Goal: Check status: Check status

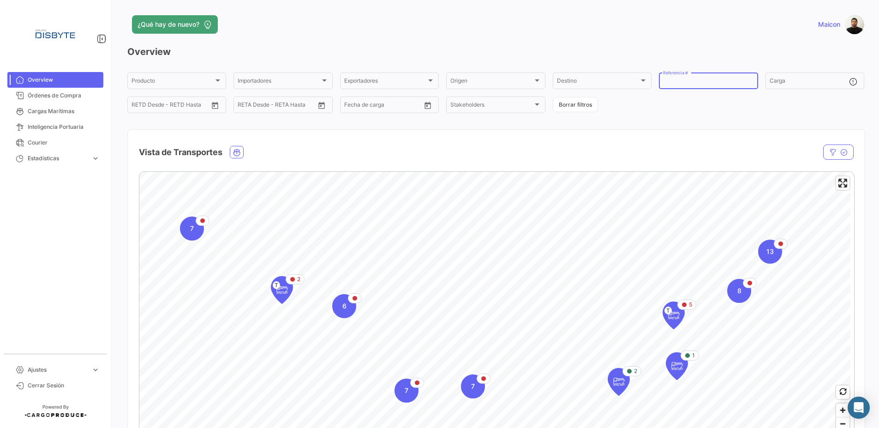
click at [692, 79] on input "Referencia #" at bounding box center [708, 82] width 90 height 6
click at [672, 81] on input "Referencia #" at bounding box center [708, 82] width 90 height 6
paste input "DS0547"
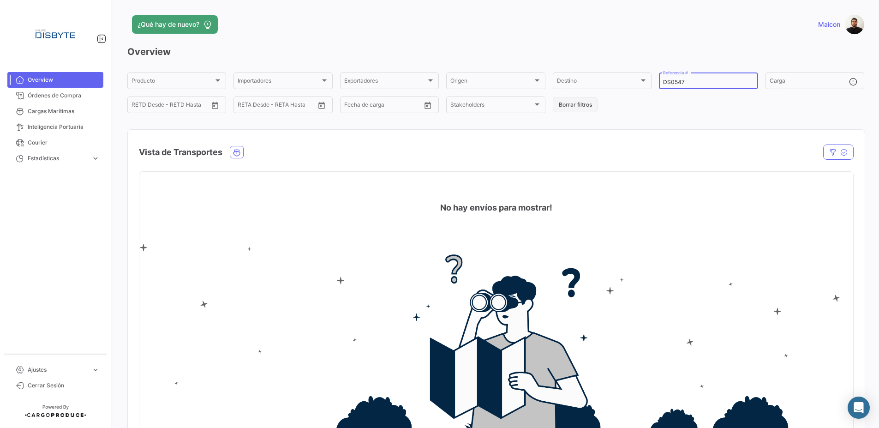
click at [573, 107] on button "Borrar filtros" at bounding box center [575, 104] width 45 height 15
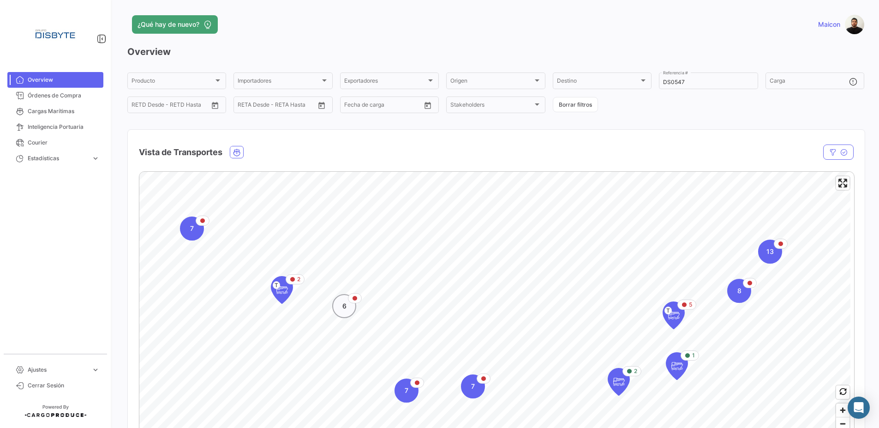
click at [347, 306] on div "6" at bounding box center [344, 306] width 24 height 24
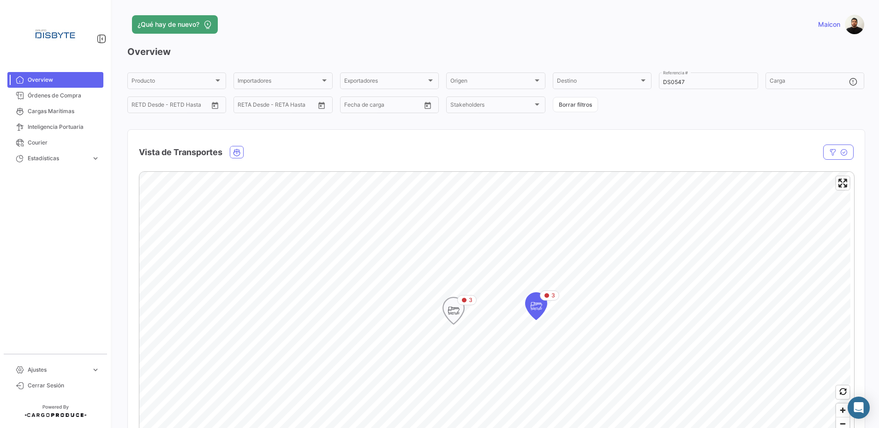
click at [455, 312] on icon "Map marker" at bounding box center [453, 310] width 13 height 19
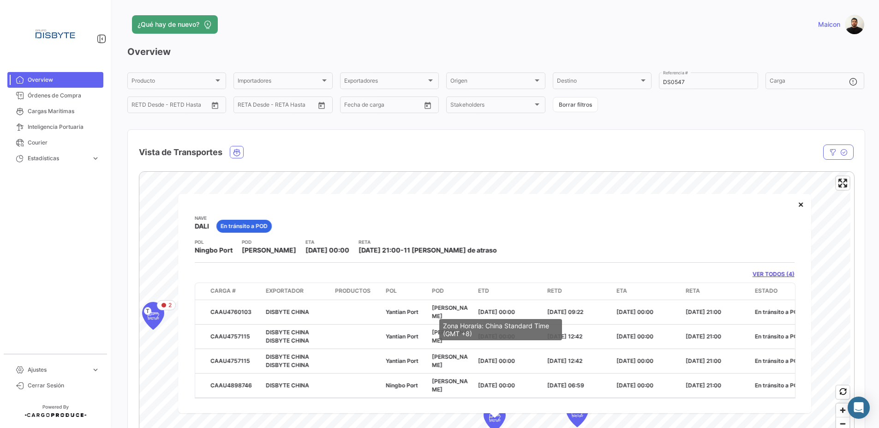
scroll to position [0, 0]
click at [791, 203] on button "×" at bounding box center [800, 203] width 18 height 18
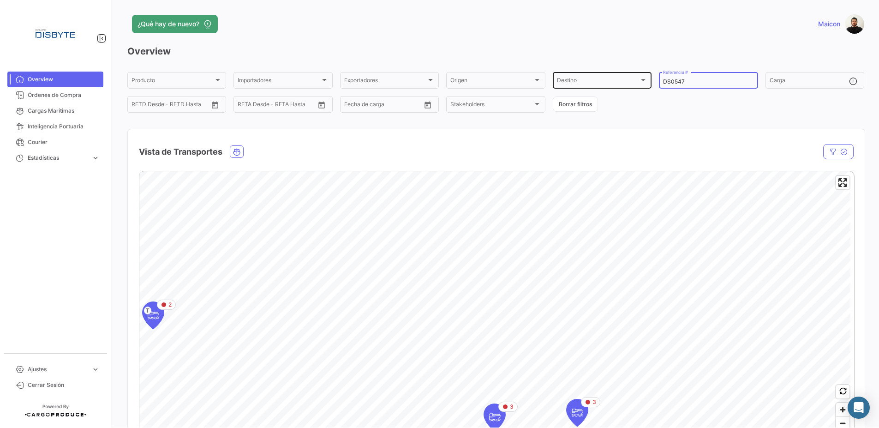
drag, startPoint x: 704, startPoint y: 83, endPoint x: 637, endPoint y: 79, distance: 67.5
click at [637, 79] on div "Producto Producto Importadores Importadores Exportadores Exportadores Origen Or…" at bounding box center [495, 92] width 737 height 43
paste input "35739"
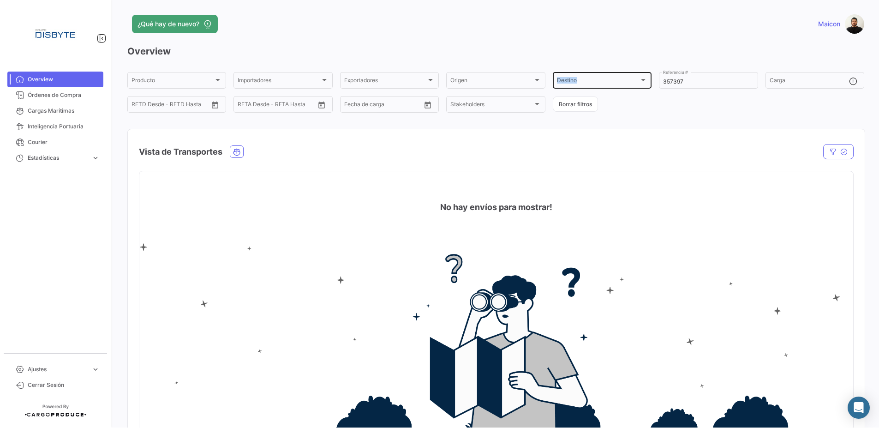
drag, startPoint x: 689, startPoint y: 85, endPoint x: 628, endPoint y: 82, distance: 61.0
click at [628, 82] on div "Producto Producto Importadores Importadores Exportadores Exportadores Origen Or…" at bounding box center [495, 92] width 737 height 43
drag, startPoint x: 706, startPoint y: 90, endPoint x: 700, endPoint y: 88, distance: 5.8
click at [705, 90] on div "Producto Producto Importadores Importadores Exportadores Exportadores Origen Or…" at bounding box center [495, 92] width 737 height 43
drag, startPoint x: 696, startPoint y: 82, endPoint x: 632, endPoint y: 77, distance: 63.8
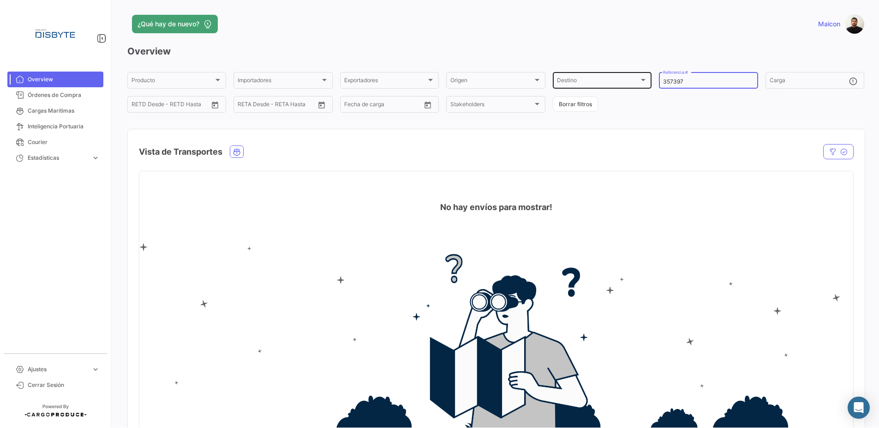
click at [633, 77] on div "Producto Producto Importadores Importadores Exportadores Exportadores Origen Or…" at bounding box center [495, 92] width 737 height 43
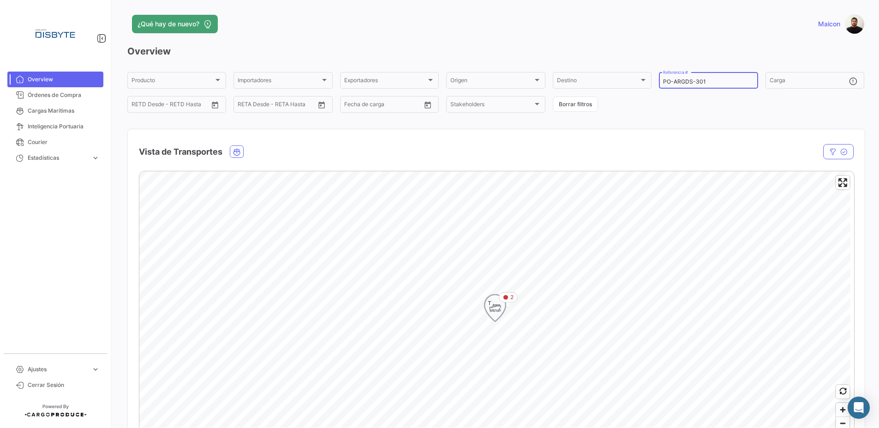
click at [500, 308] on icon "Map marker" at bounding box center [494, 307] width 13 height 19
type input "PO-ARGDS-301"
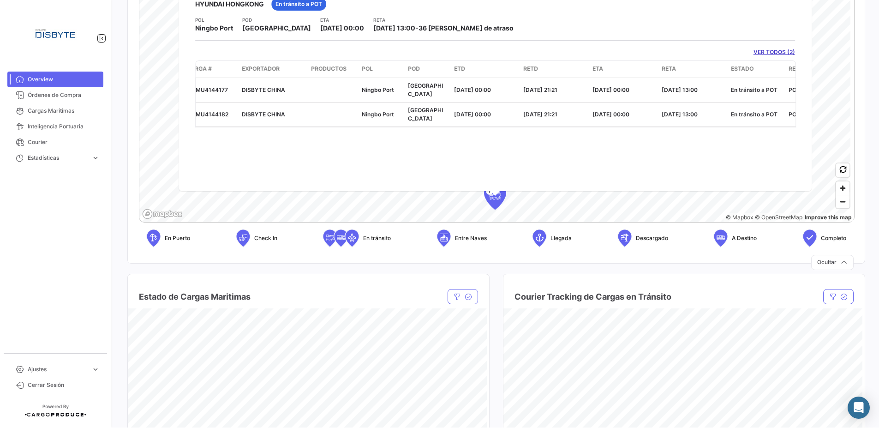
scroll to position [0, 159]
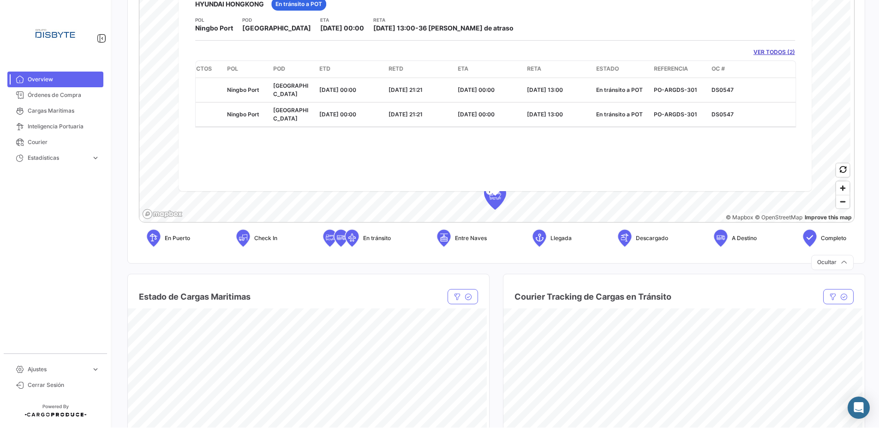
click at [767, 53] on link "VER TODOS (2)" at bounding box center [774, 52] width 42 height 8
drag, startPoint x: 674, startPoint y: 118, endPoint x: 469, endPoint y: 134, distance: 205.9
click at [469, 134] on div "[PERSON_NAME] HYUNDAI HONGKONG En [PERSON_NAME] a POT POL Ningbo [GEOGRAPHIC_DA…" at bounding box center [494, 81] width 633 height 219
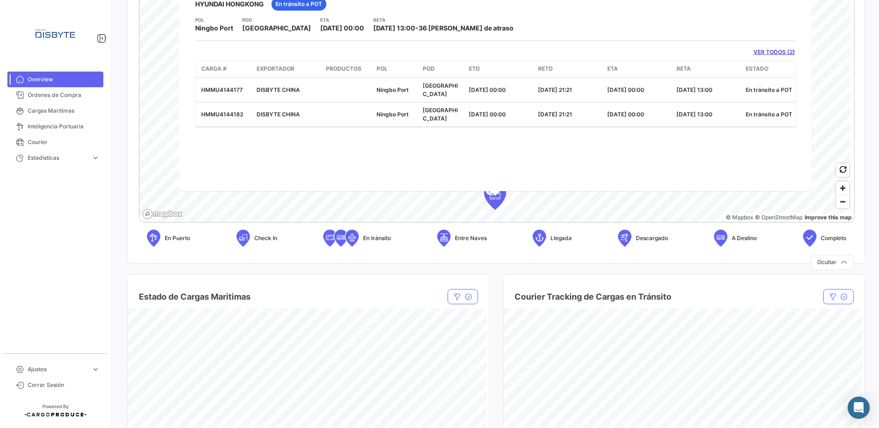
scroll to position [0, 0]
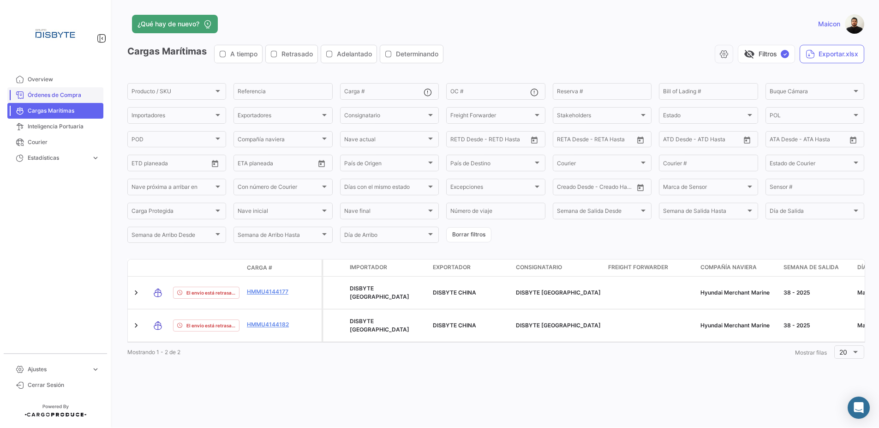
click at [65, 97] on span "Órdenes de Compra" at bounding box center [64, 95] width 72 height 8
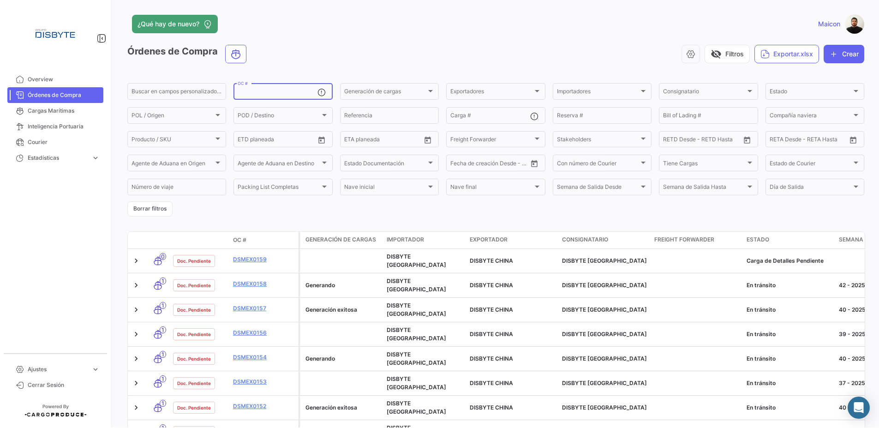
click at [285, 91] on input "OC #" at bounding box center [277, 92] width 79 height 6
paste input "DS0547"
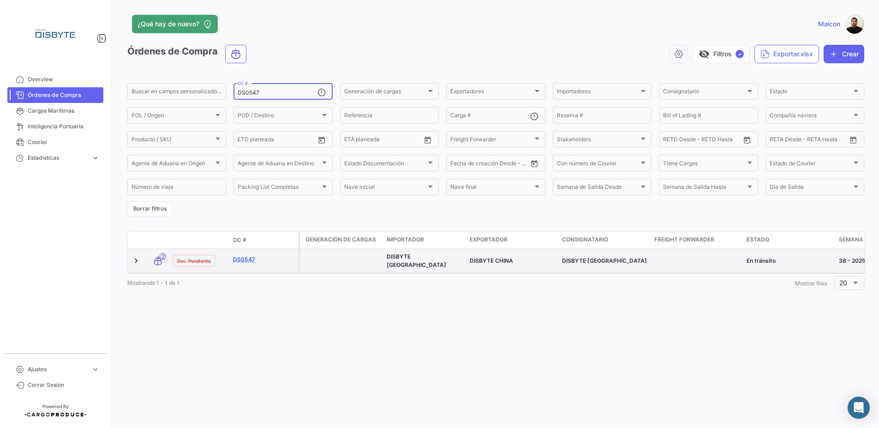
type input "DS0547"
click at [239, 258] on link "DS0547" at bounding box center [264, 259] width 62 height 8
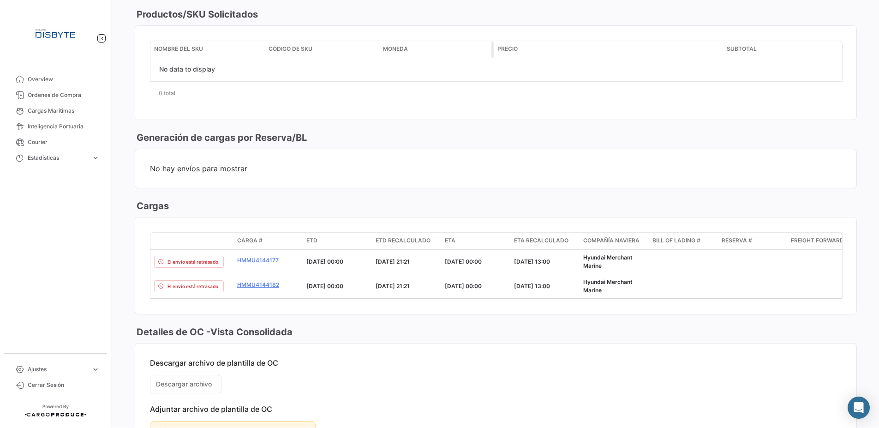
scroll to position [486, 0]
